Goal: Task Accomplishment & Management: Use online tool/utility

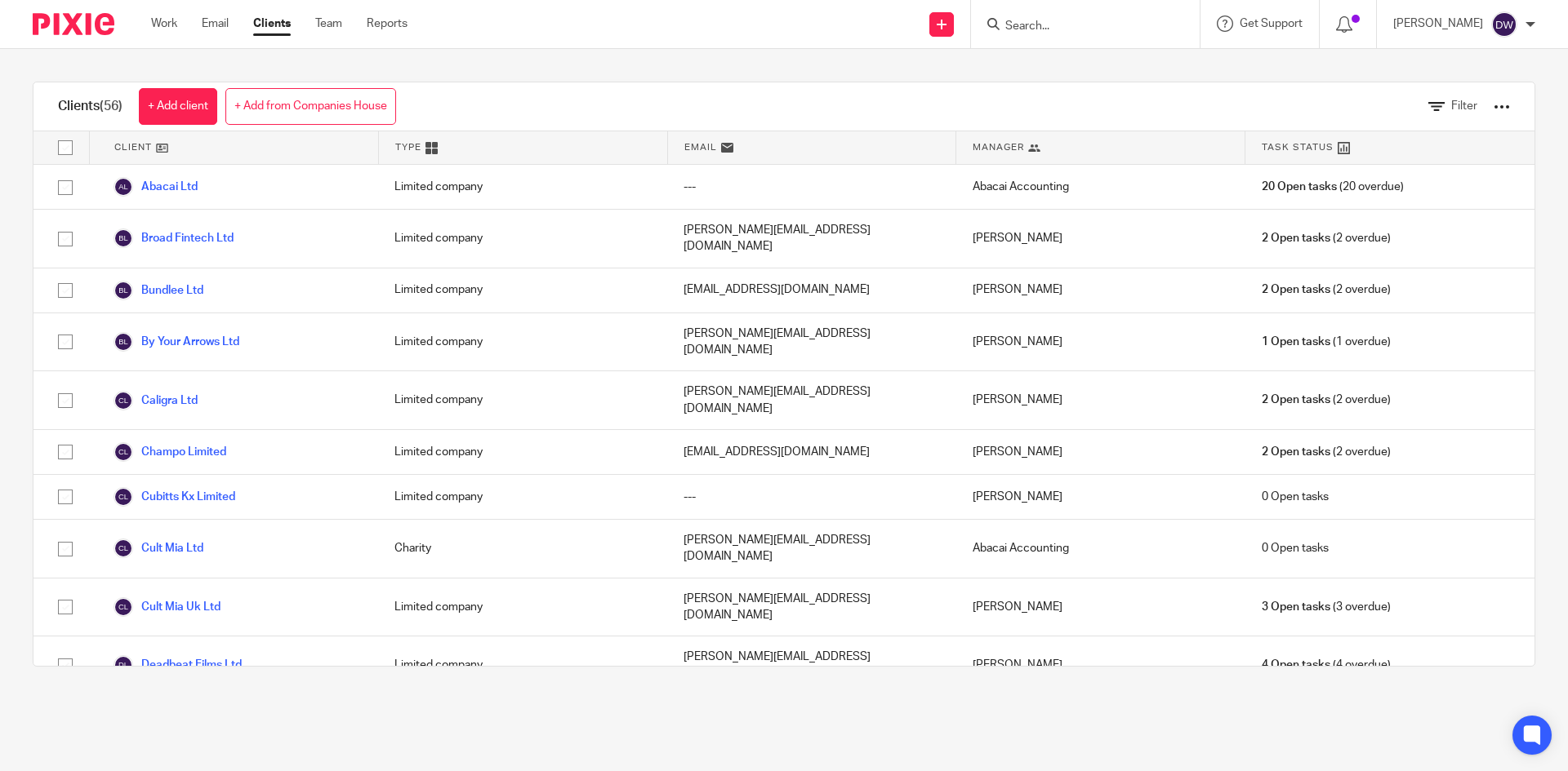
click at [1080, 26] on input "Search" at bounding box center [1077, 26] width 147 height 14
type input "c"
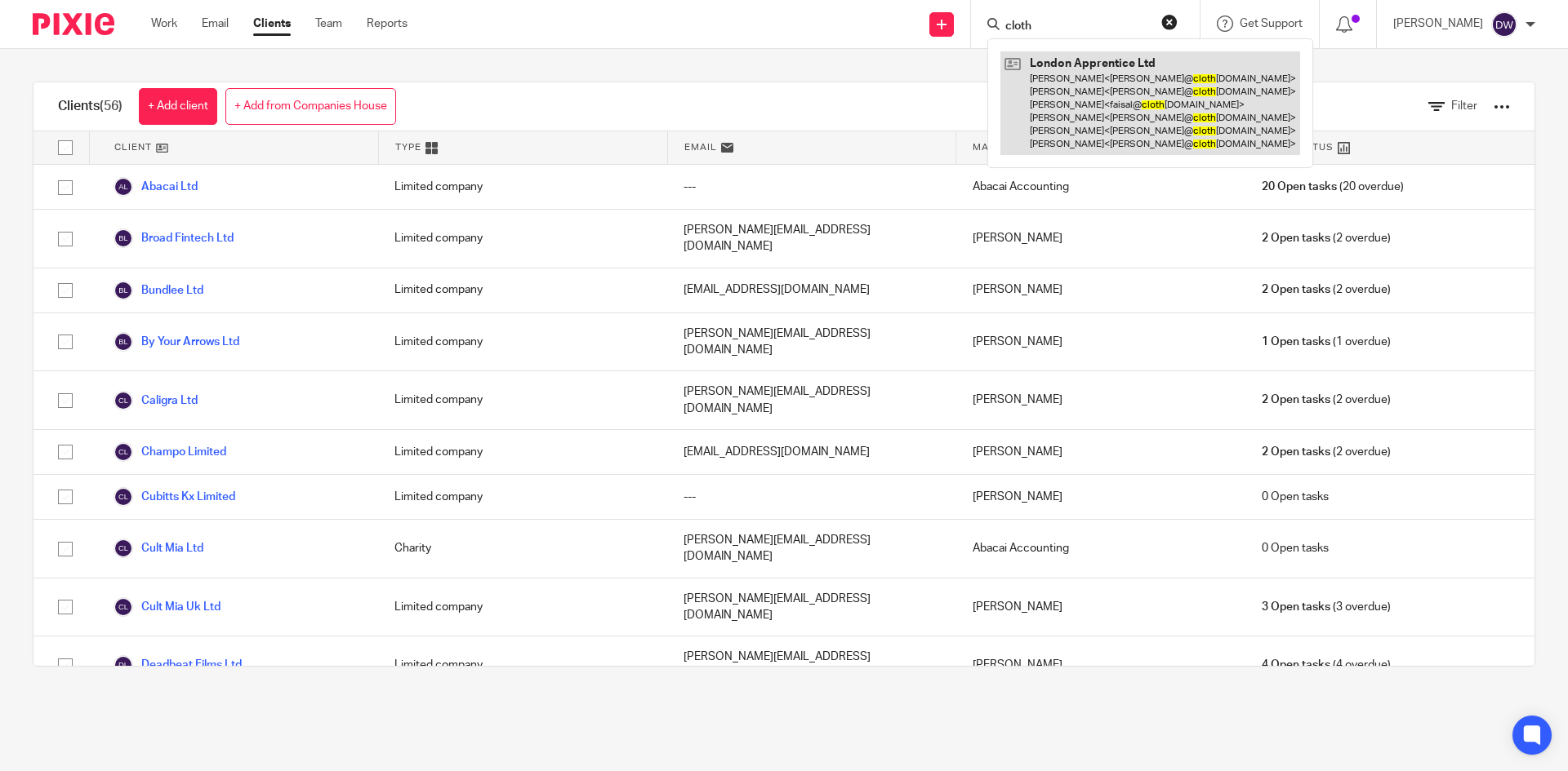
type input "cloth"
click at [1104, 85] on link at bounding box center [1150, 103] width 299 height 103
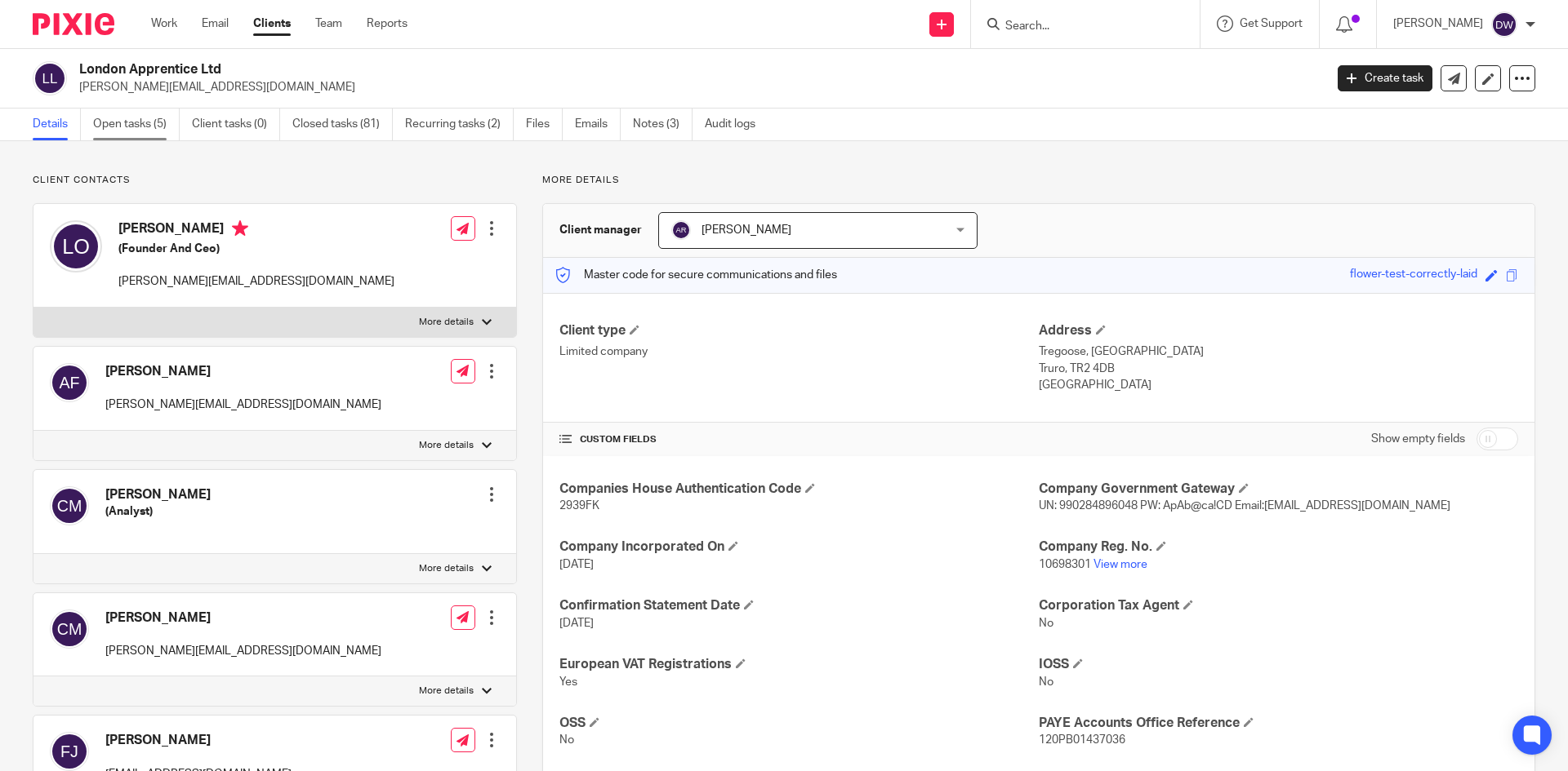
click at [135, 130] on link "Open tasks (5)" at bounding box center [136, 124] width 87 height 32
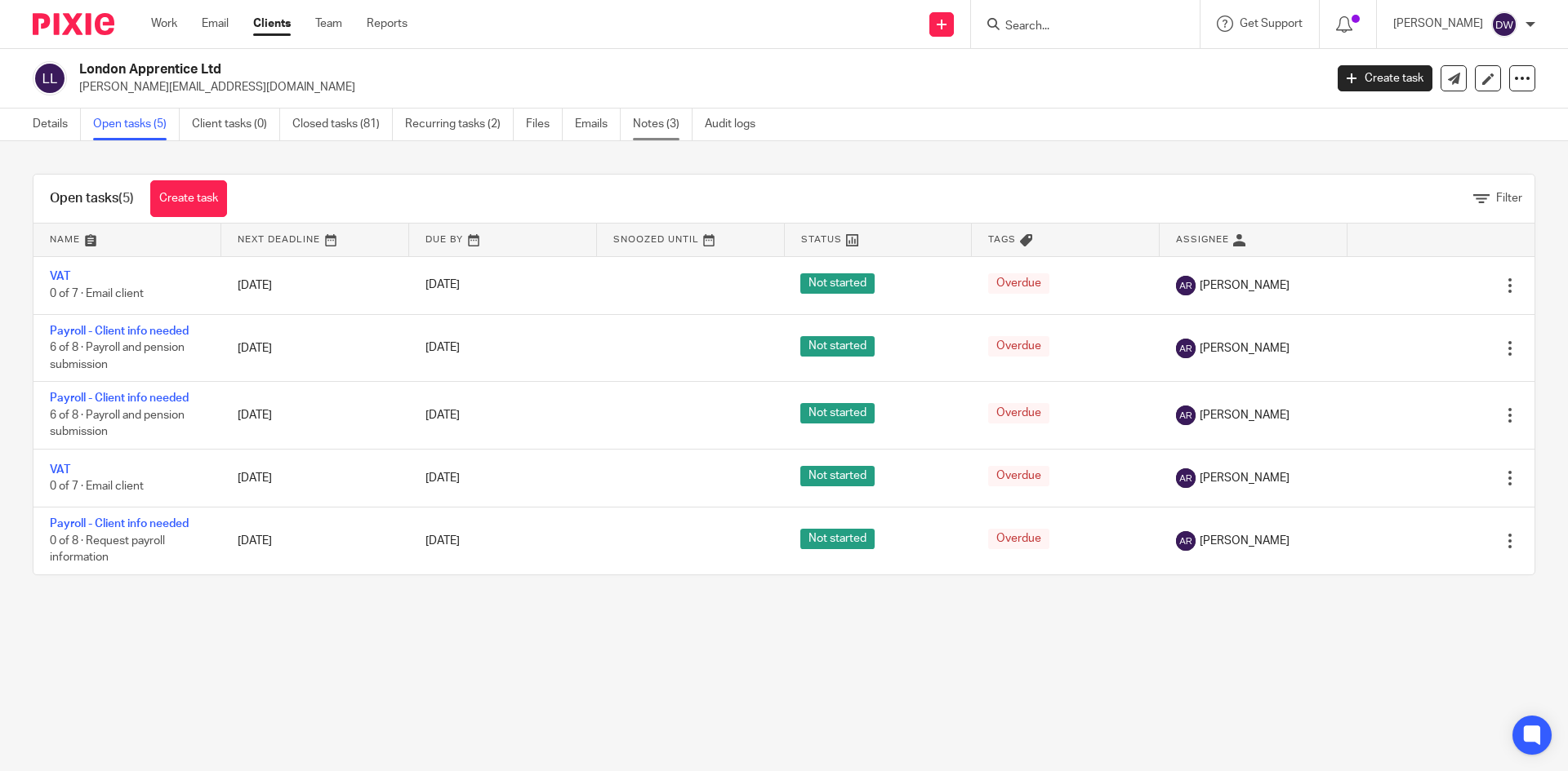
click at [652, 120] on link "Notes (3)" at bounding box center [662, 124] width 60 height 32
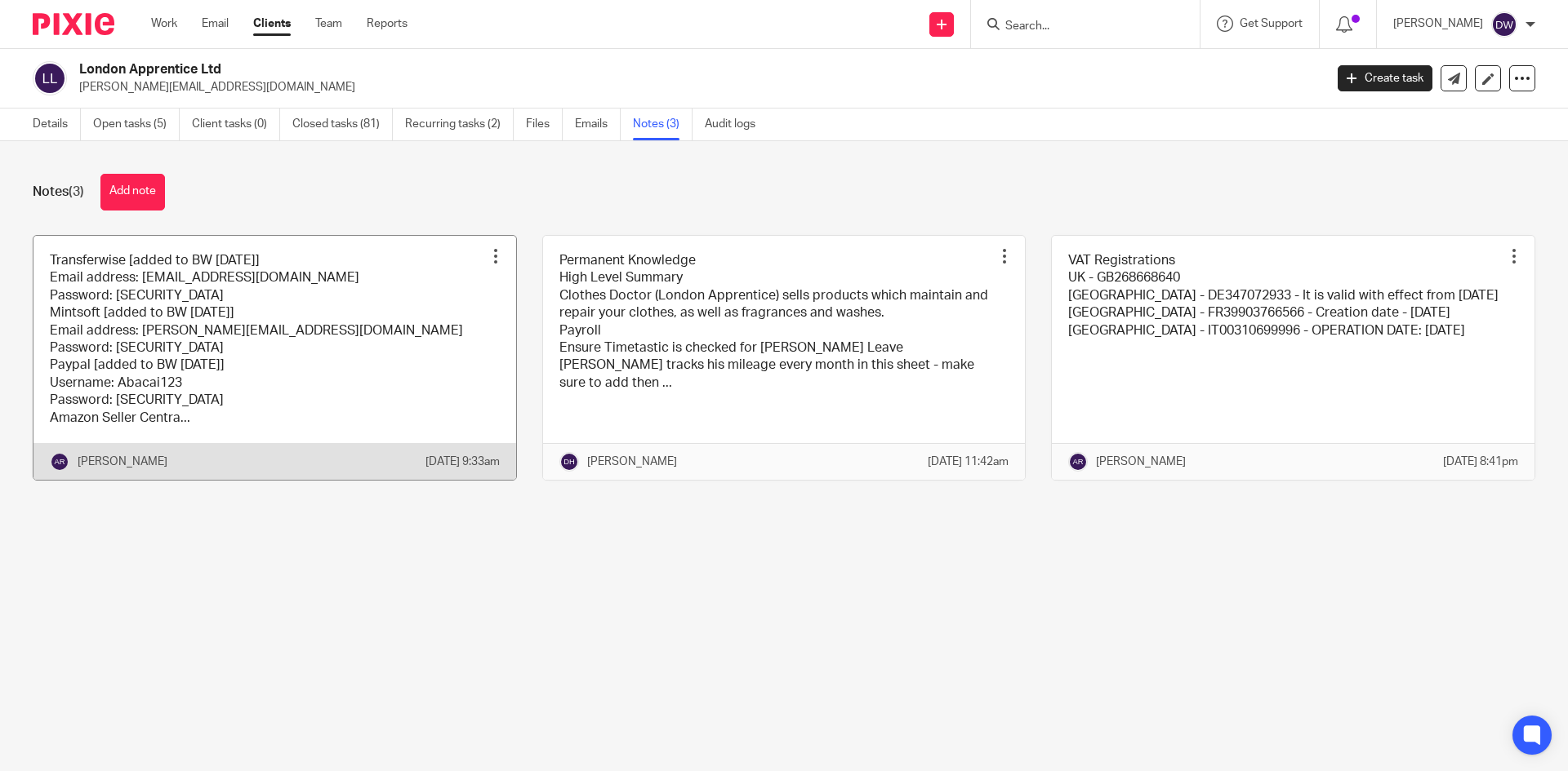
click at [436, 367] on link at bounding box center [275, 358] width 483 height 244
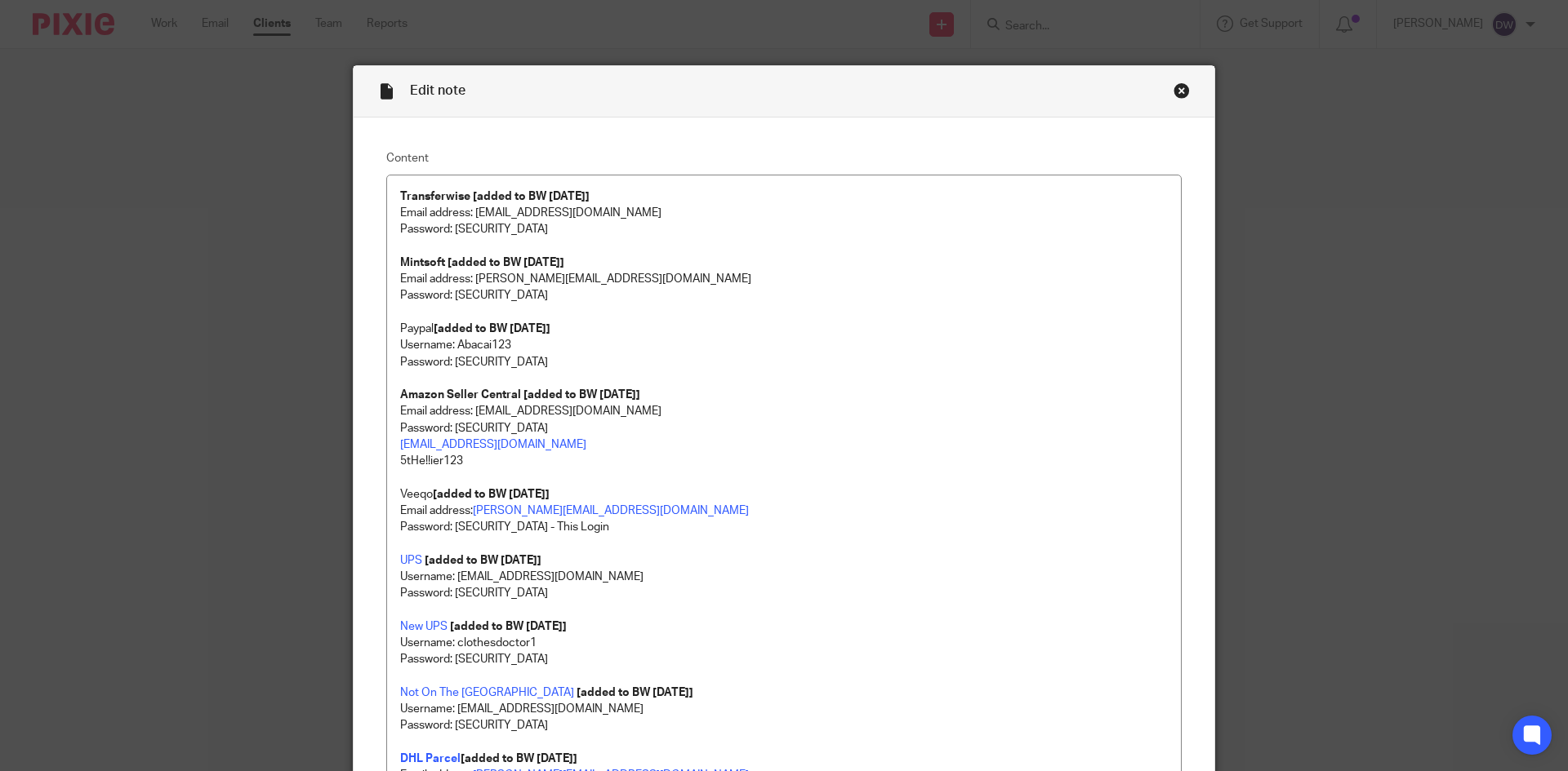
scroll to position [408, 0]
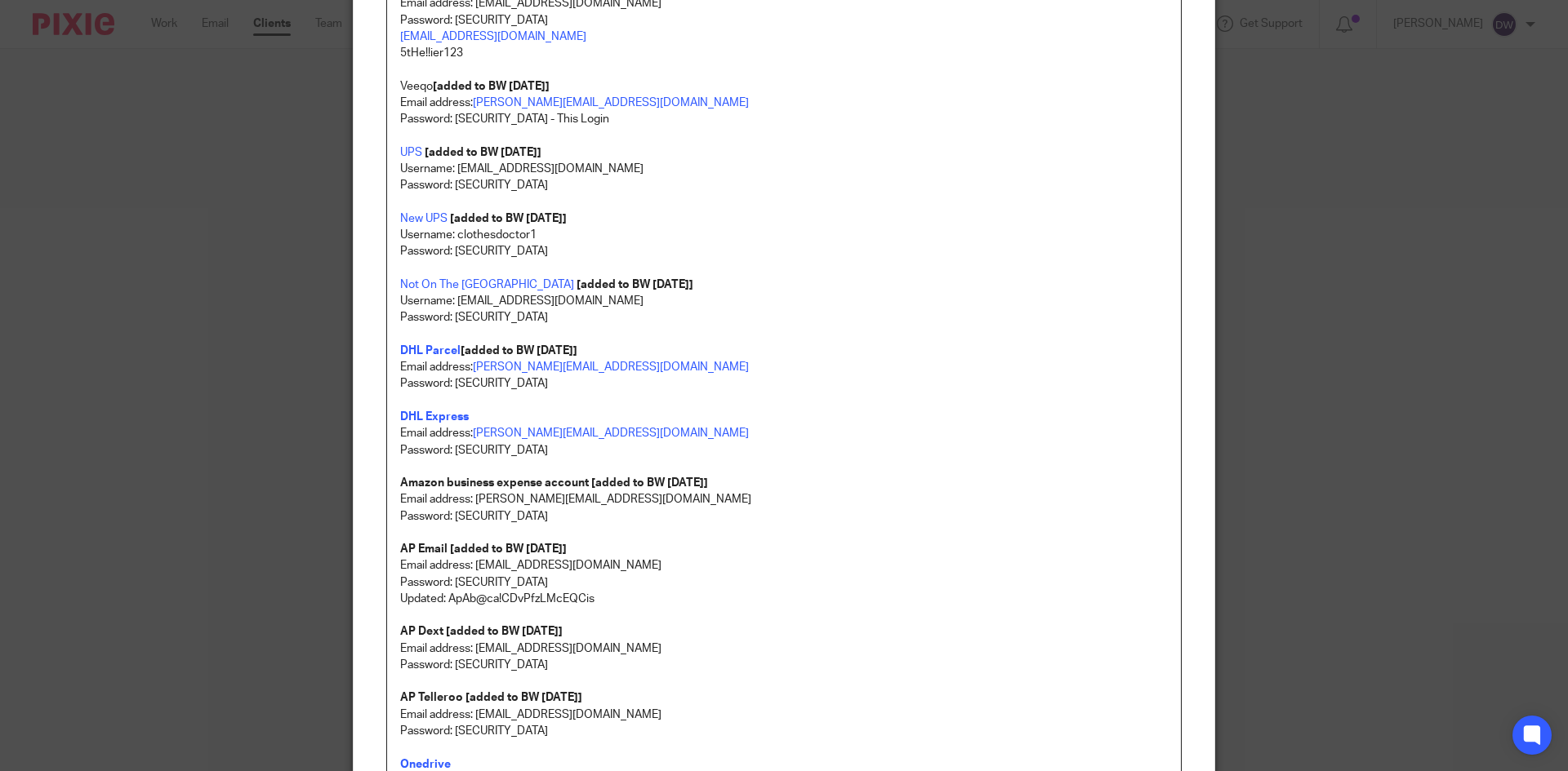
click at [535, 447] on p "Password: [SECURITY_DATA]" at bounding box center [784, 450] width 767 height 16
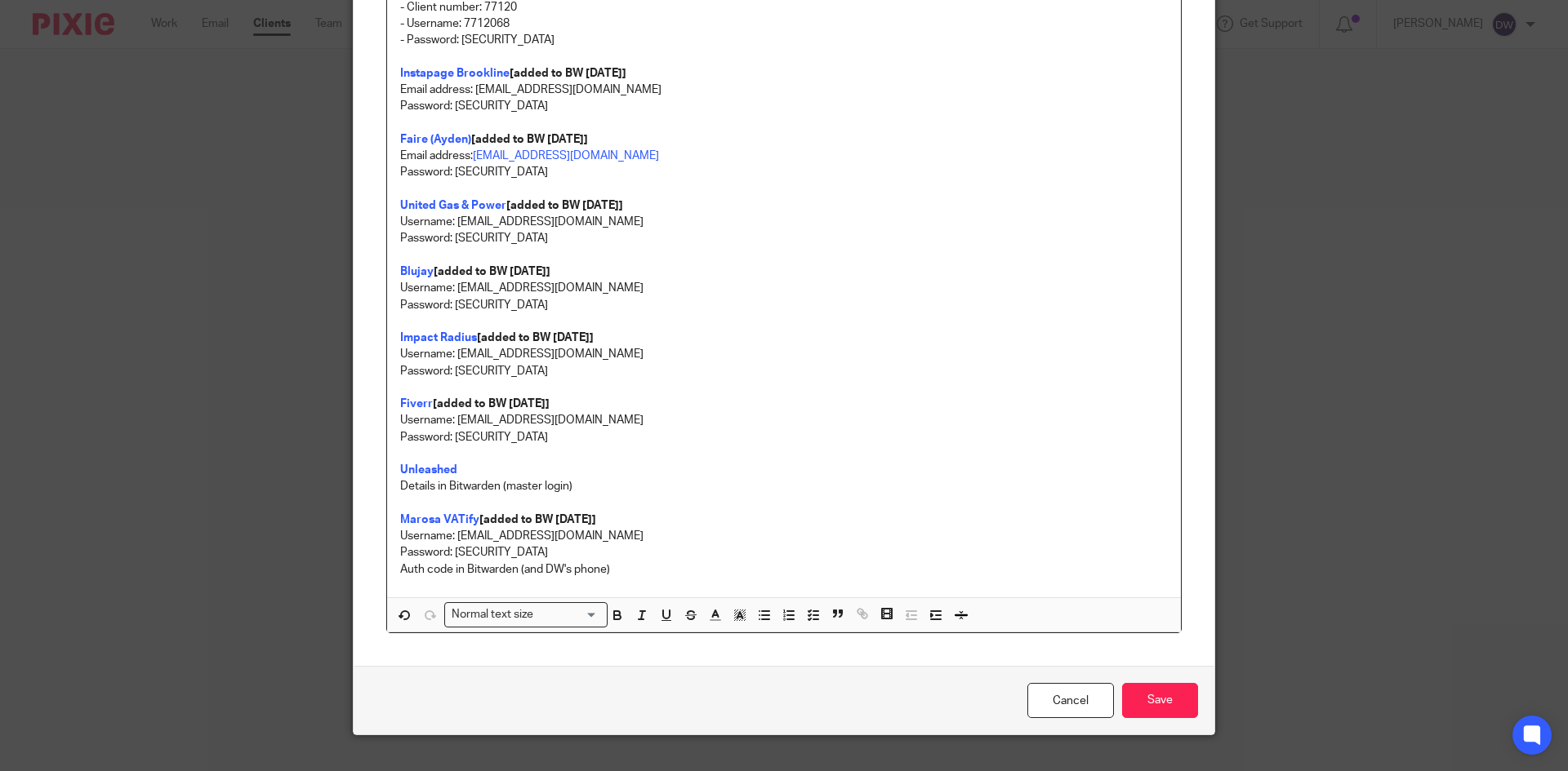
scroll to position [1641, 0]
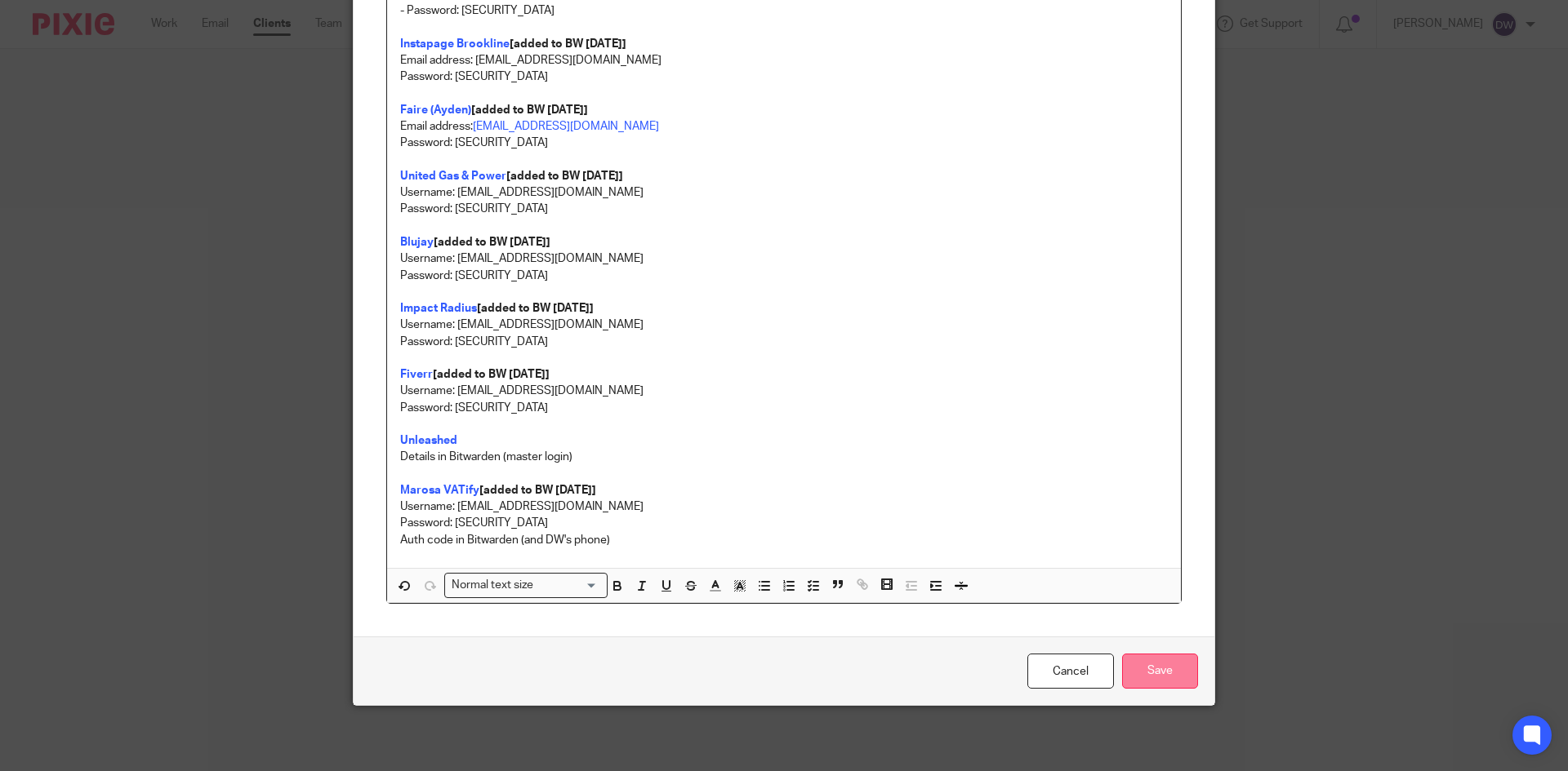
click at [1147, 662] on input "Save" at bounding box center [1160, 671] width 76 height 35
